Goal: Task Accomplishment & Management: Use online tool/utility

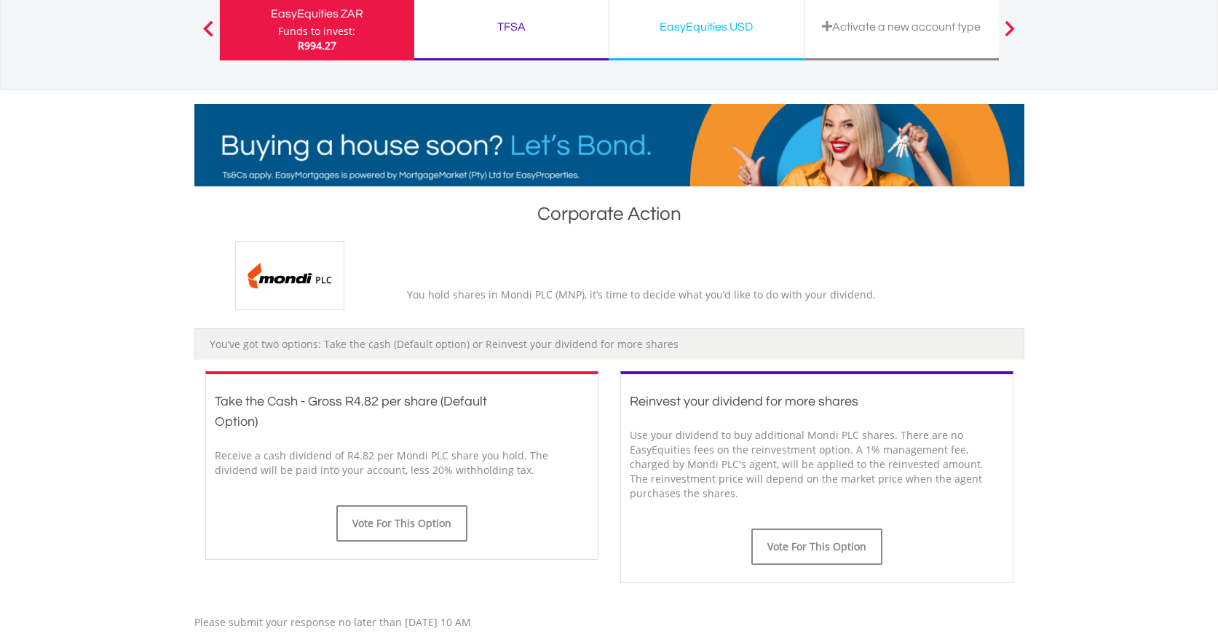
scroll to position [347, 0]
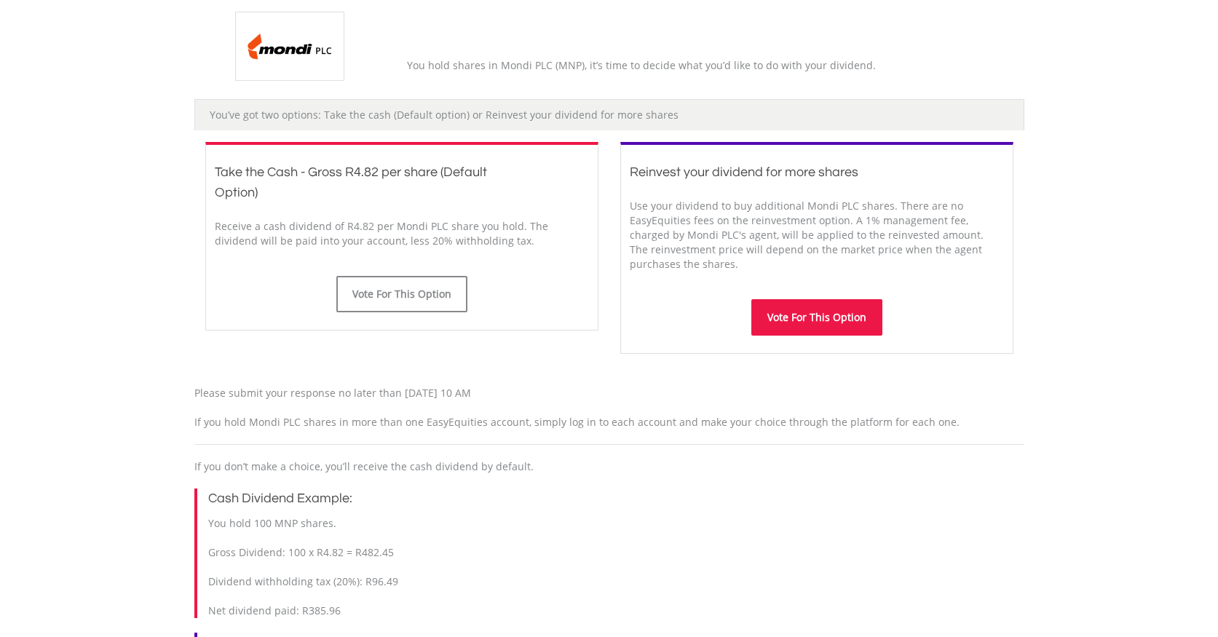
click at [843, 308] on button "Vote For This Option" at bounding box center [817, 317] width 131 height 36
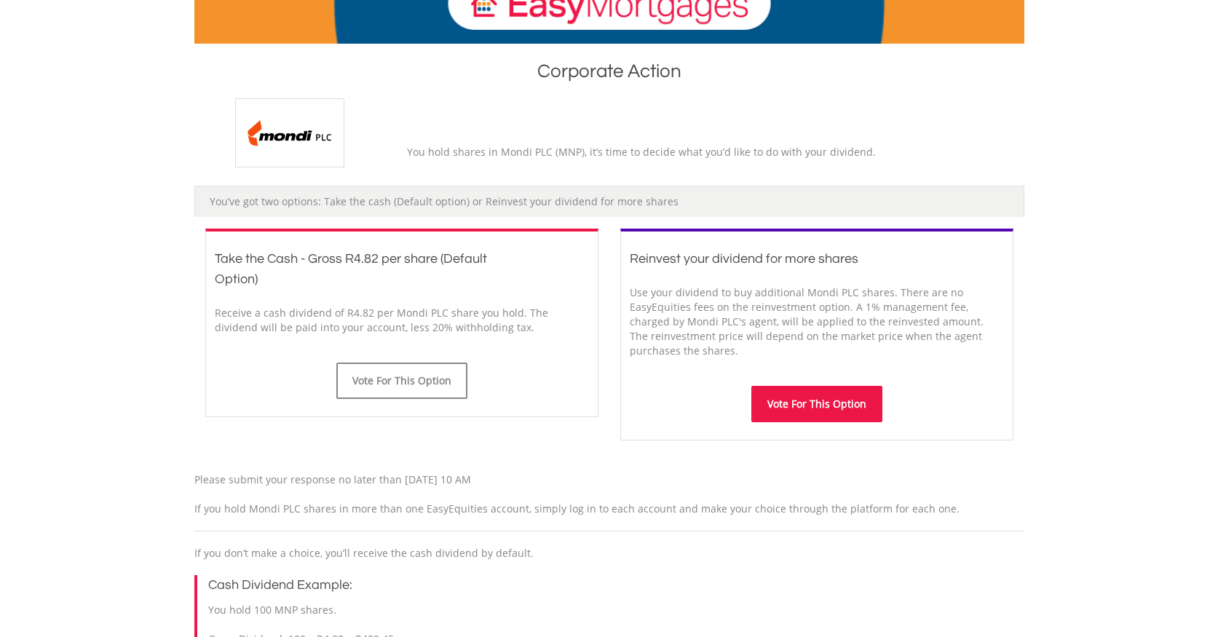
scroll to position [253, 0]
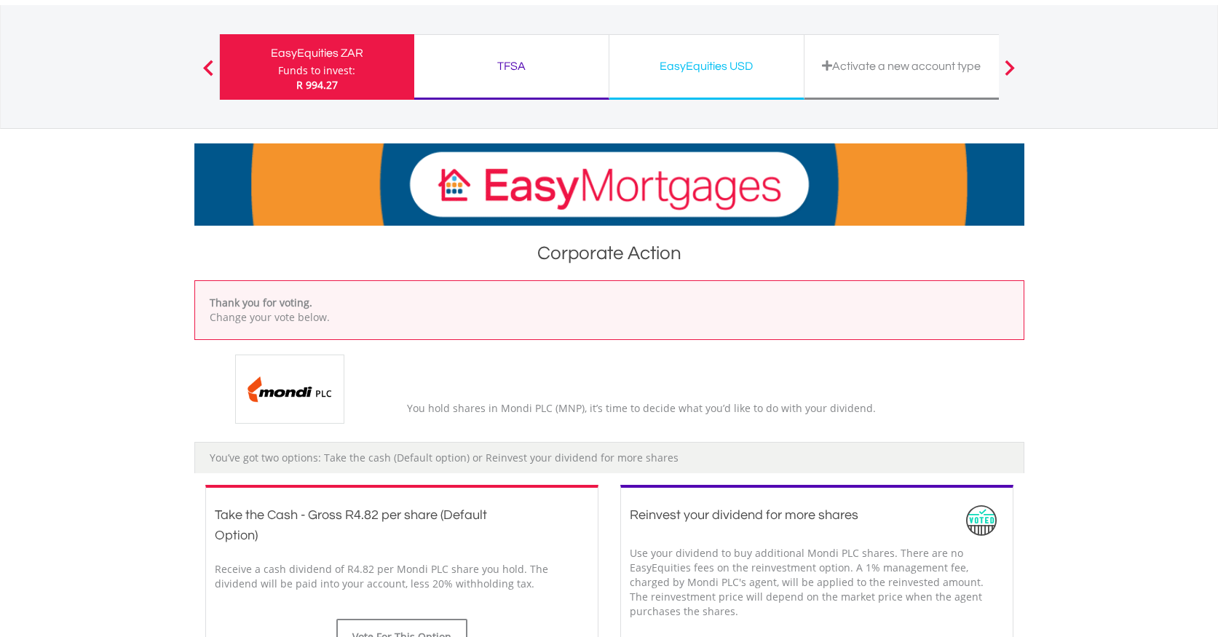
scroll to position [82, 0]
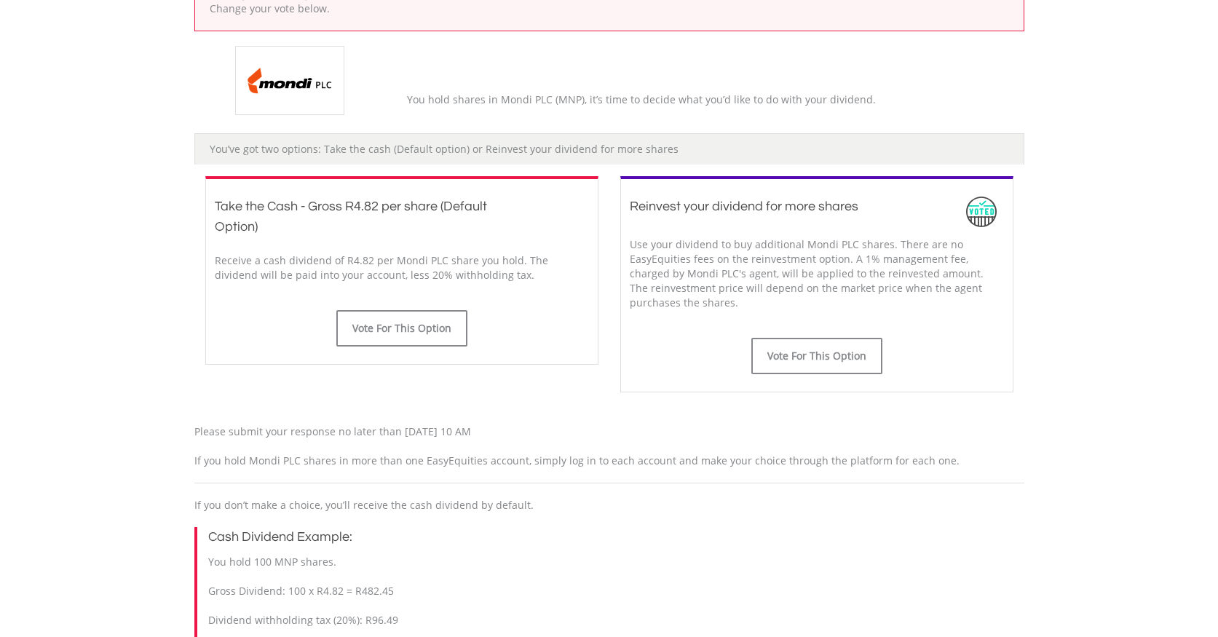
scroll to position [397, 0]
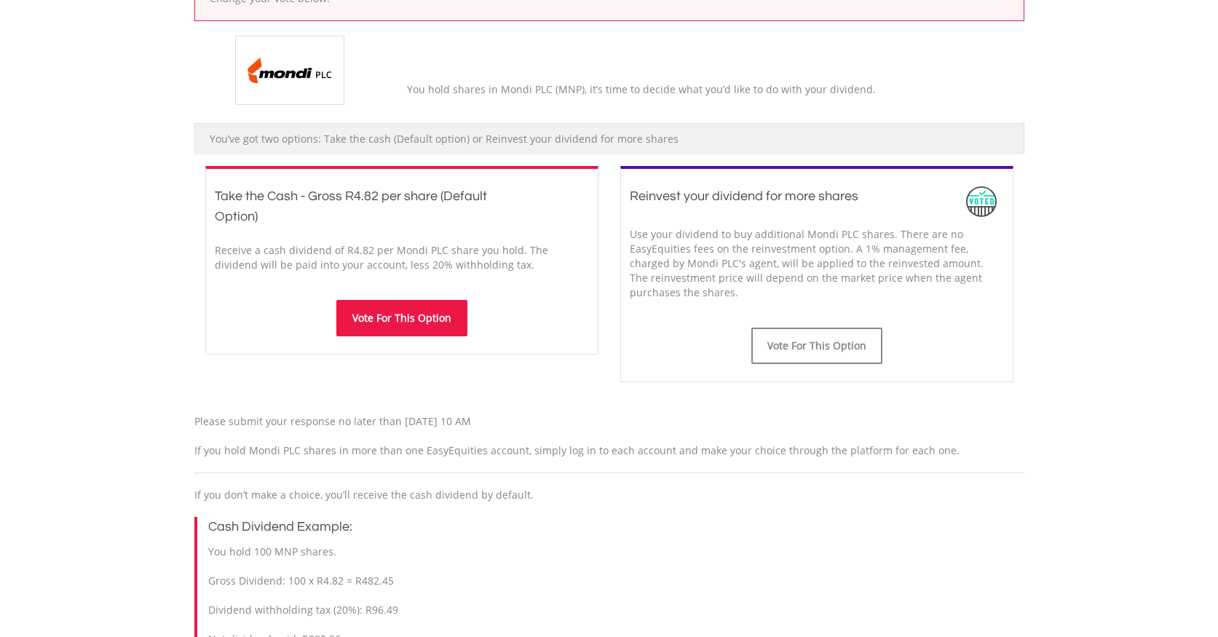
click at [395, 326] on button "Vote For This Option" at bounding box center [401, 318] width 131 height 36
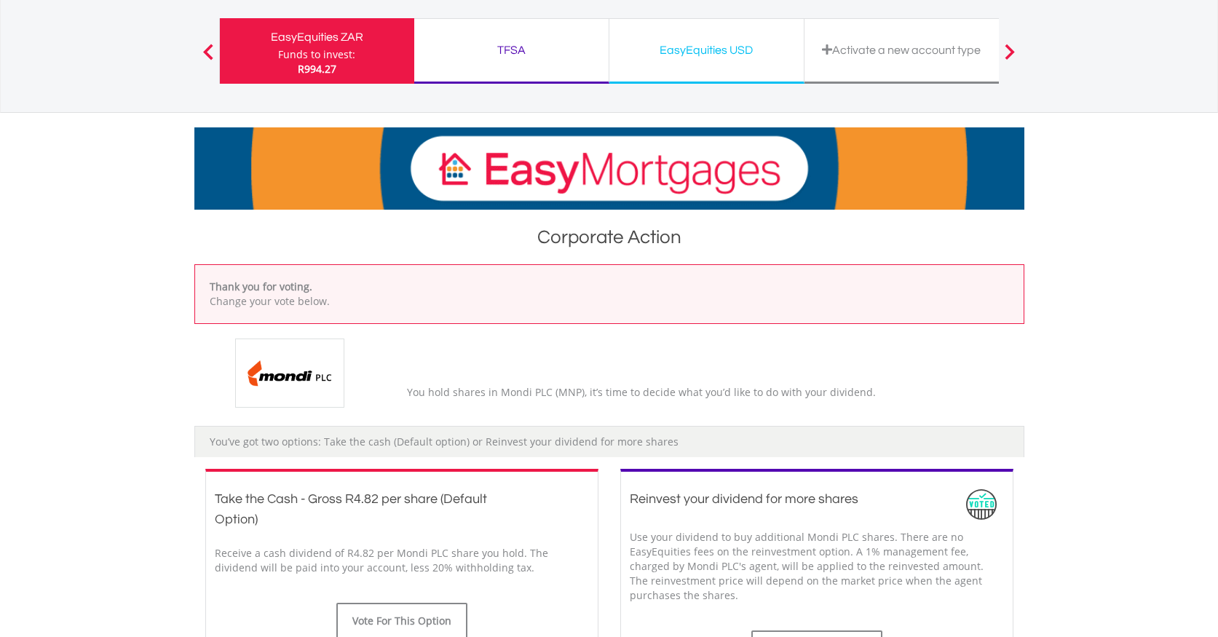
scroll to position [116, 0]
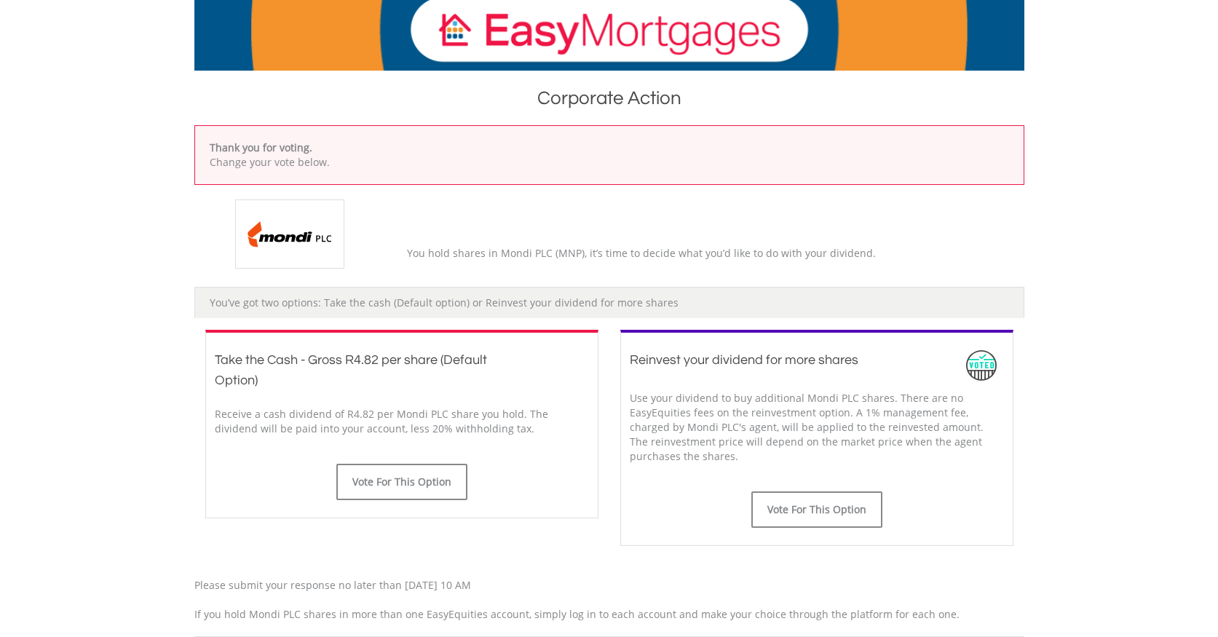
scroll to position [224, 0]
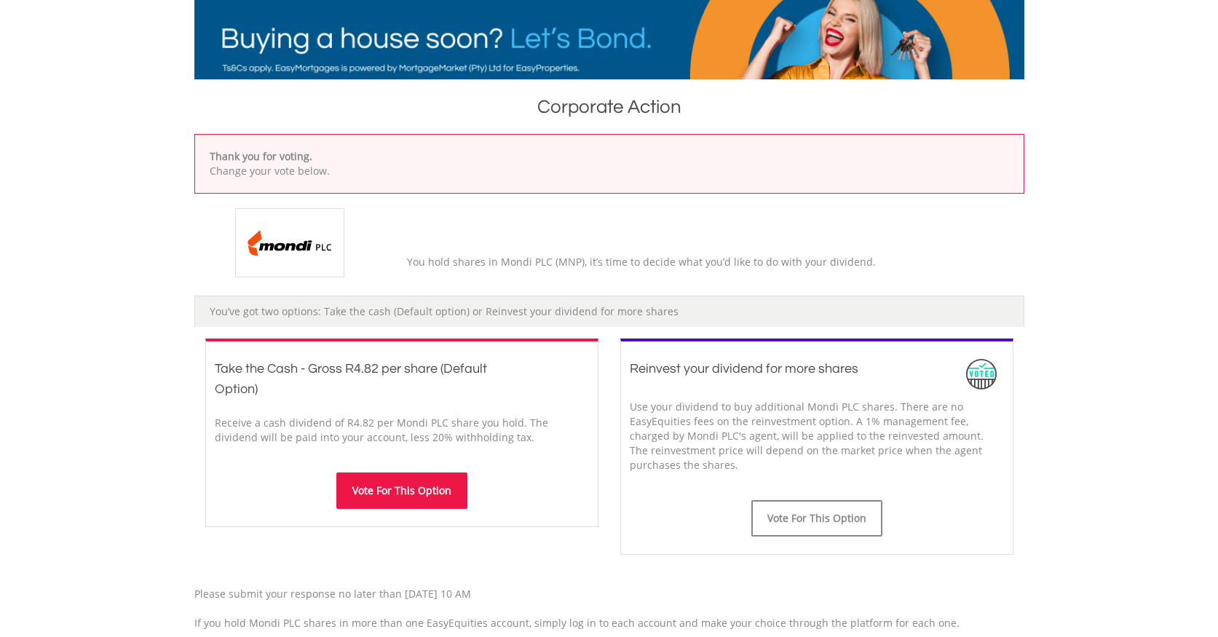
click at [427, 493] on button "Vote For This Option" at bounding box center [401, 491] width 131 height 36
